Goal: Information Seeking & Learning: Learn about a topic

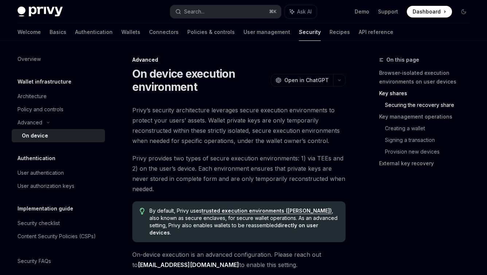
scroll to position [1088, 0]
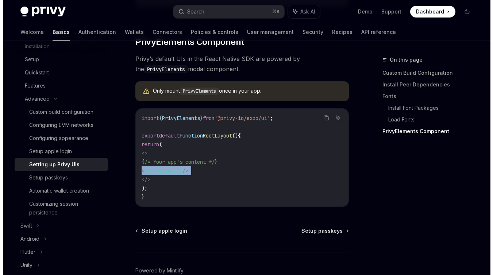
scroll to position [142, 0]
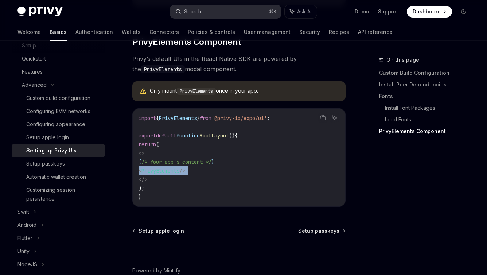
click at [203, 16] on button "Search... ⌘ K" at bounding box center [225, 11] width 111 height 13
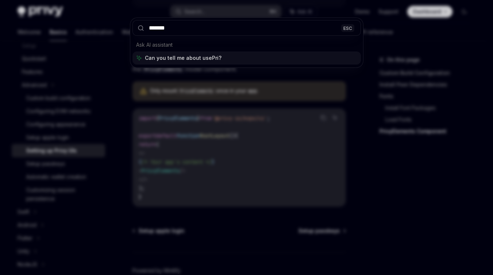
type input "********"
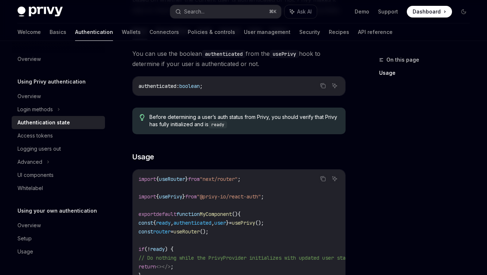
scroll to position [9, 0]
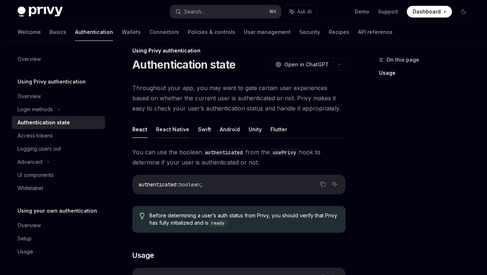
click at [171, 125] on button "React Native" at bounding box center [172, 129] width 33 height 17
type textarea "*"
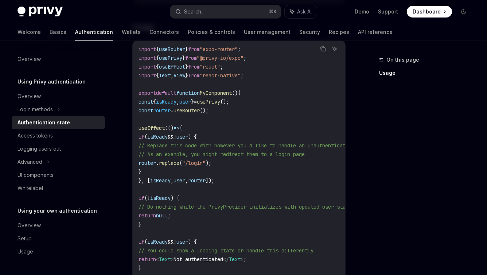
scroll to position [224, 0]
